Goal: Task Accomplishment & Management: Use online tool/utility

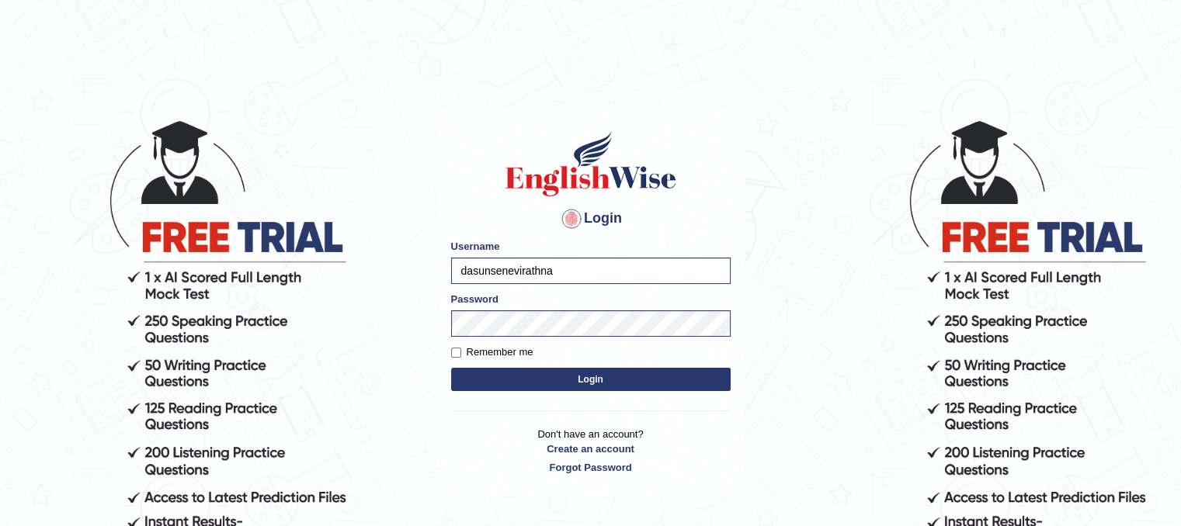
click at [531, 378] on button "Login" at bounding box center [591, 379] width 280 height 23
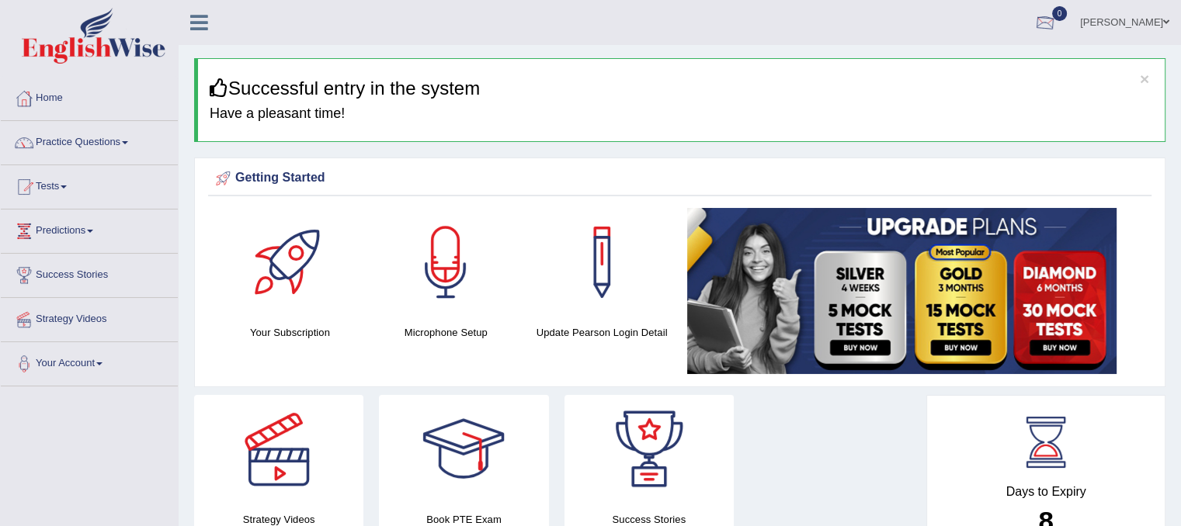
click at [1040, 23] on div at bounding box center [1044, 23] width 23 height 23
click at [53, 227] on link "Predictions" at bounding box center [89, 229] width 177 height 39
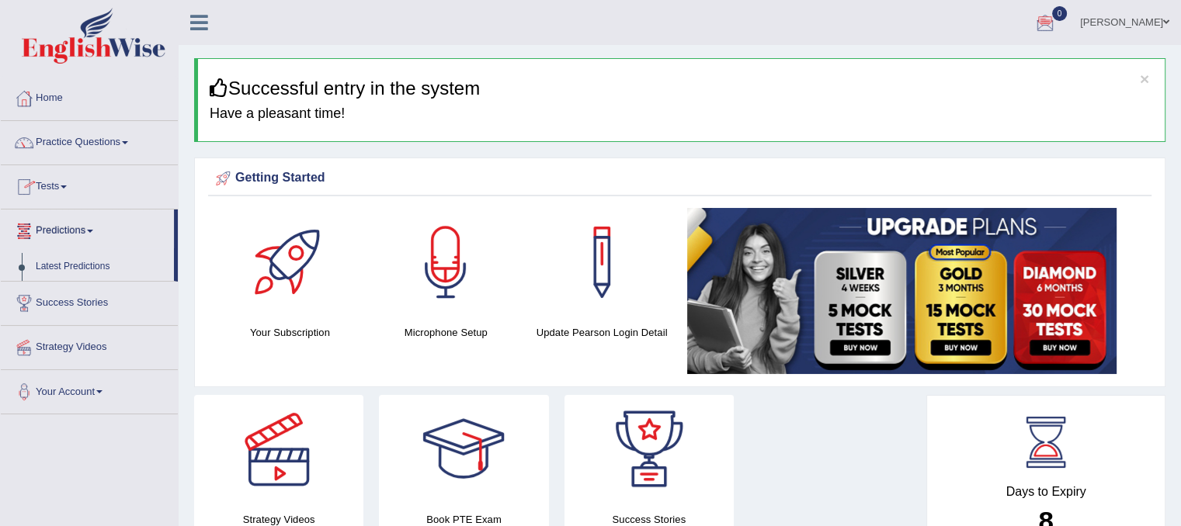
click at [57, 191] on link "Tests" at bounding box center [89, 184] width 177 height 39
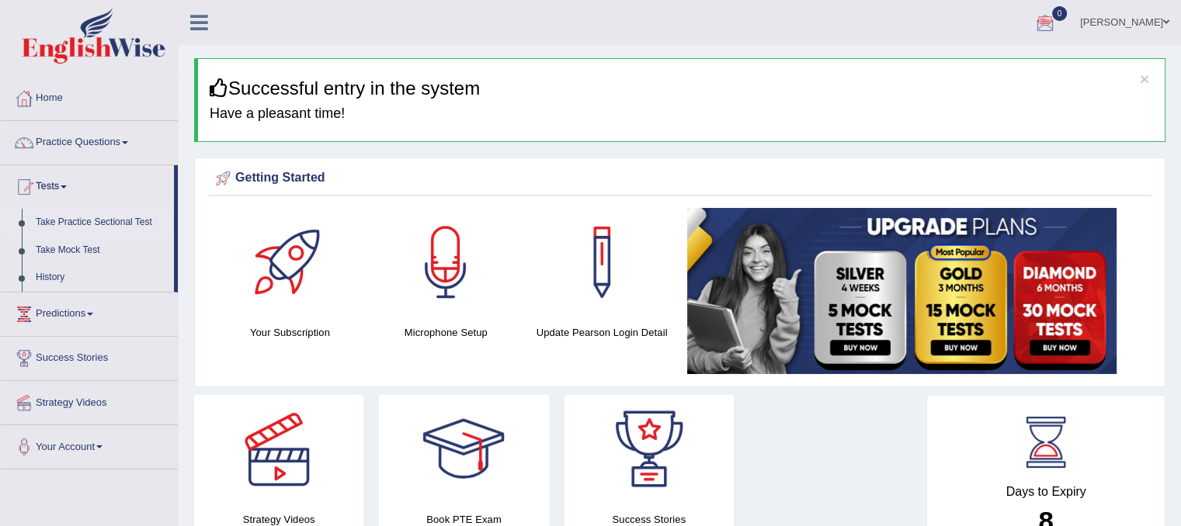
click at [80, 217] on link "Take Practice Sectional Test" at bounding box center [101, 223] width 145 height 28
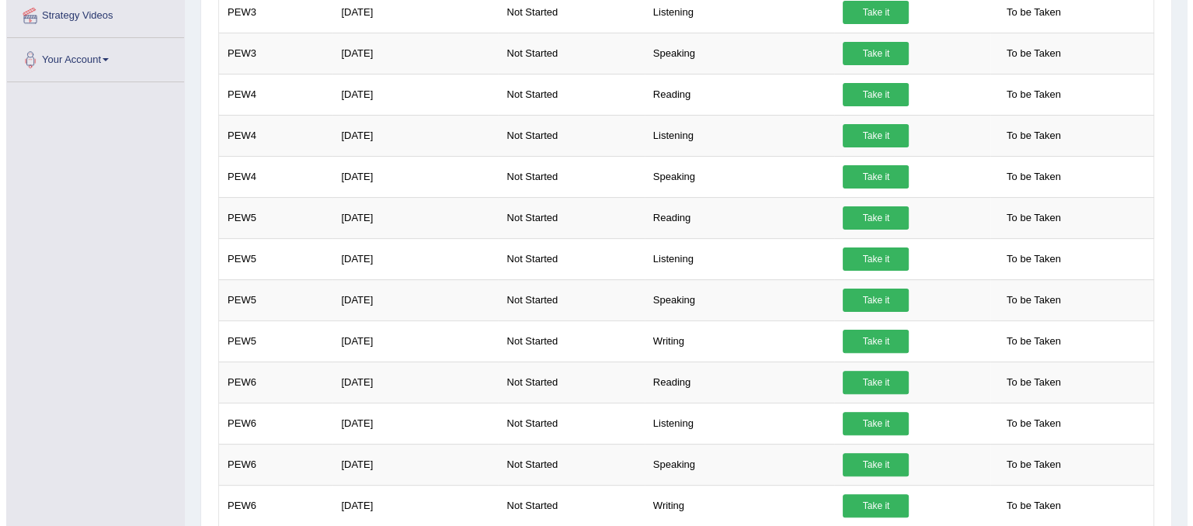
scroll to position [388, 0]
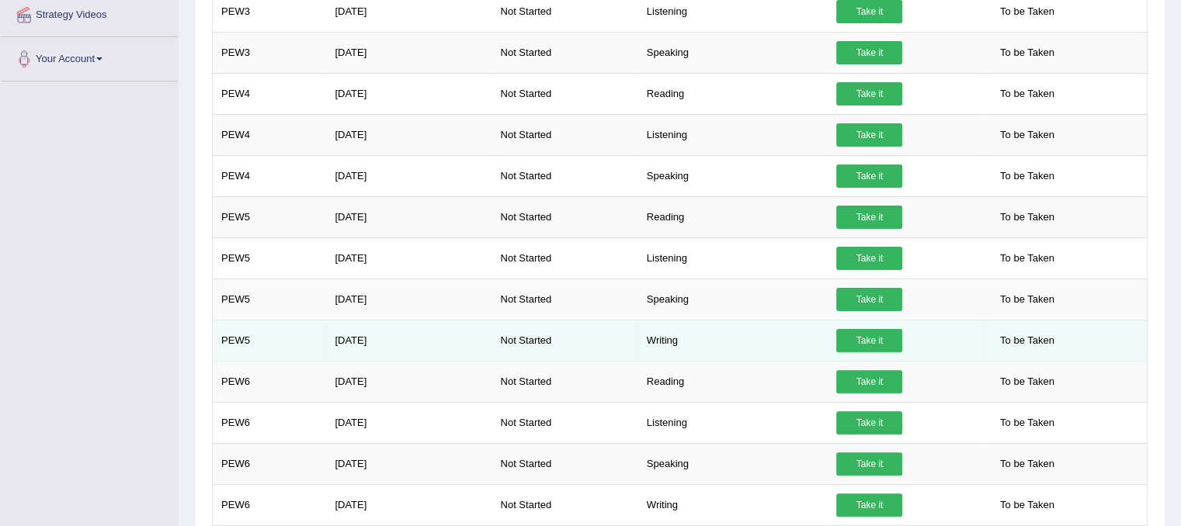
click at [667, 335] on td "Writing" at bounding box center [733, 340] width 190 height 41
click at [862, 337] on link "Take it" at bounding box center [869, 340] width 66 height 23
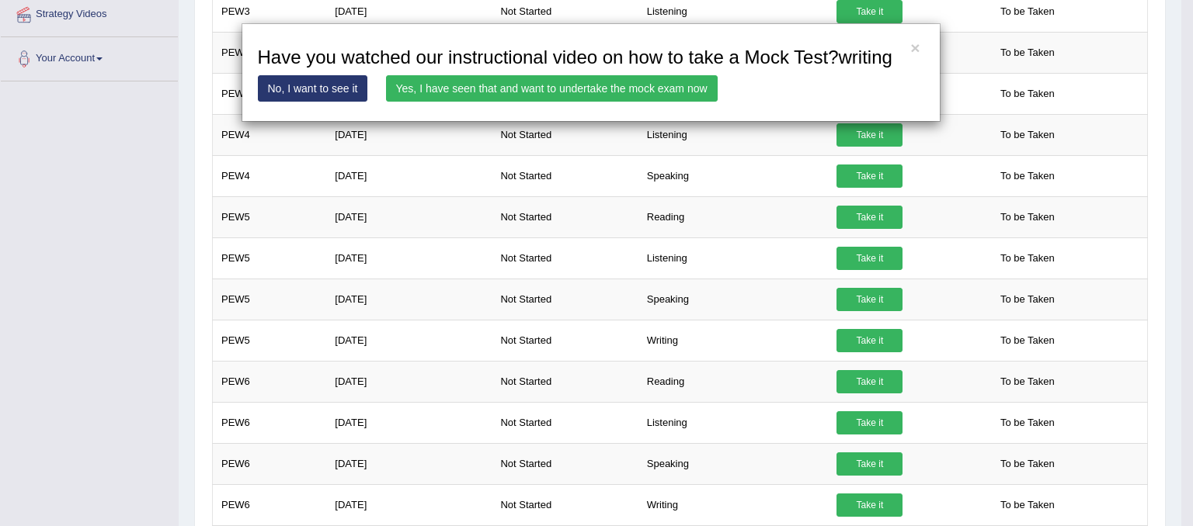
click at [563, 85] on link "Yes, I have seen that and want to undertake the mock exam now" at bounding box center [552, 88] width 332 height 26
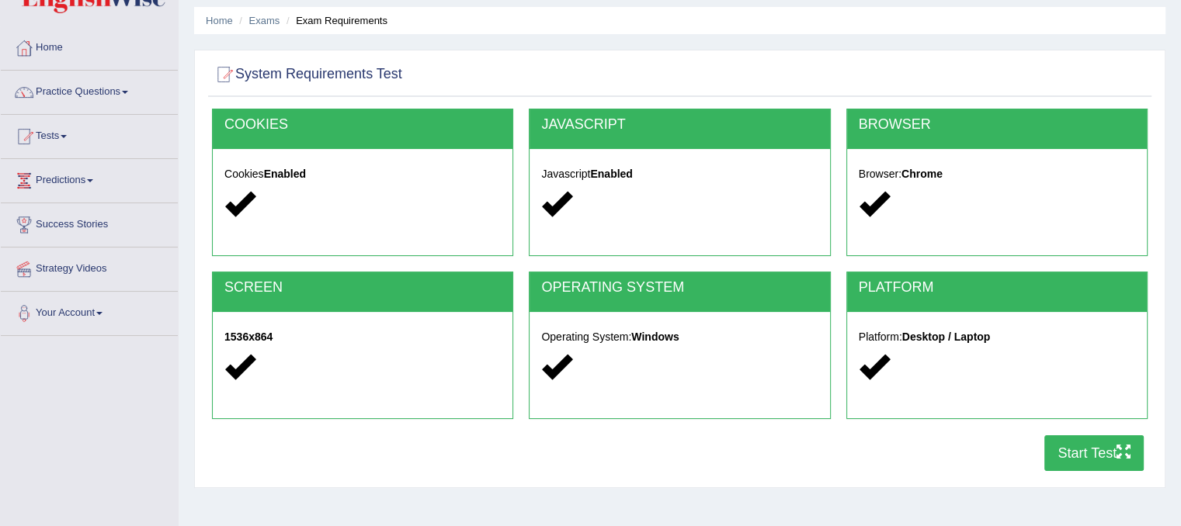
scroll to position [78, 0]
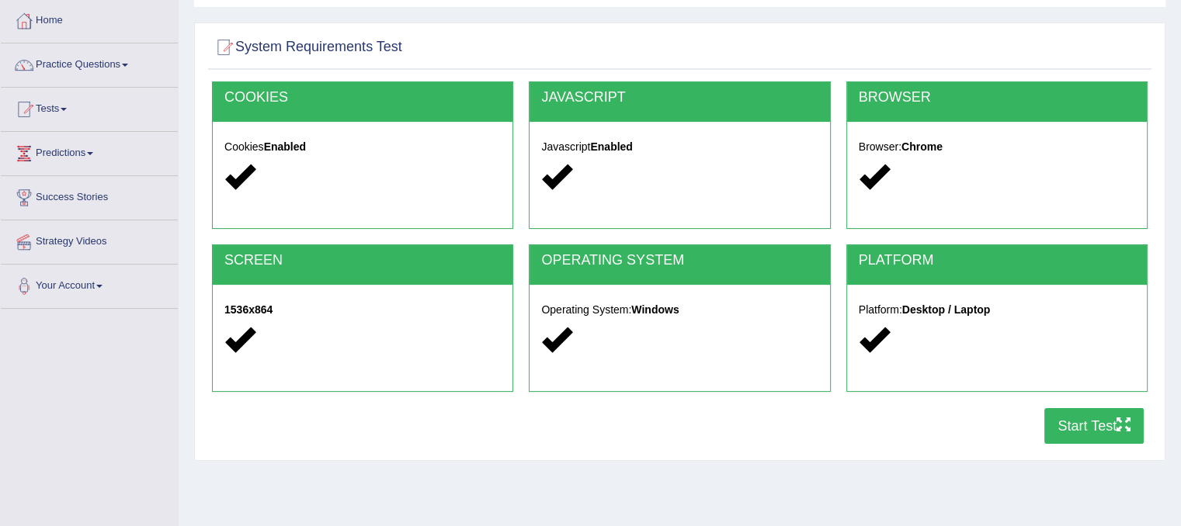
click at [880, 342] on icon at bounding box center [874, 340] width 30 height 30
click at [1080, 412] on button "Start Test" at bounding box center [1093, 426] width 99 height 36
